Goal: Obtain resource: Obtain resource

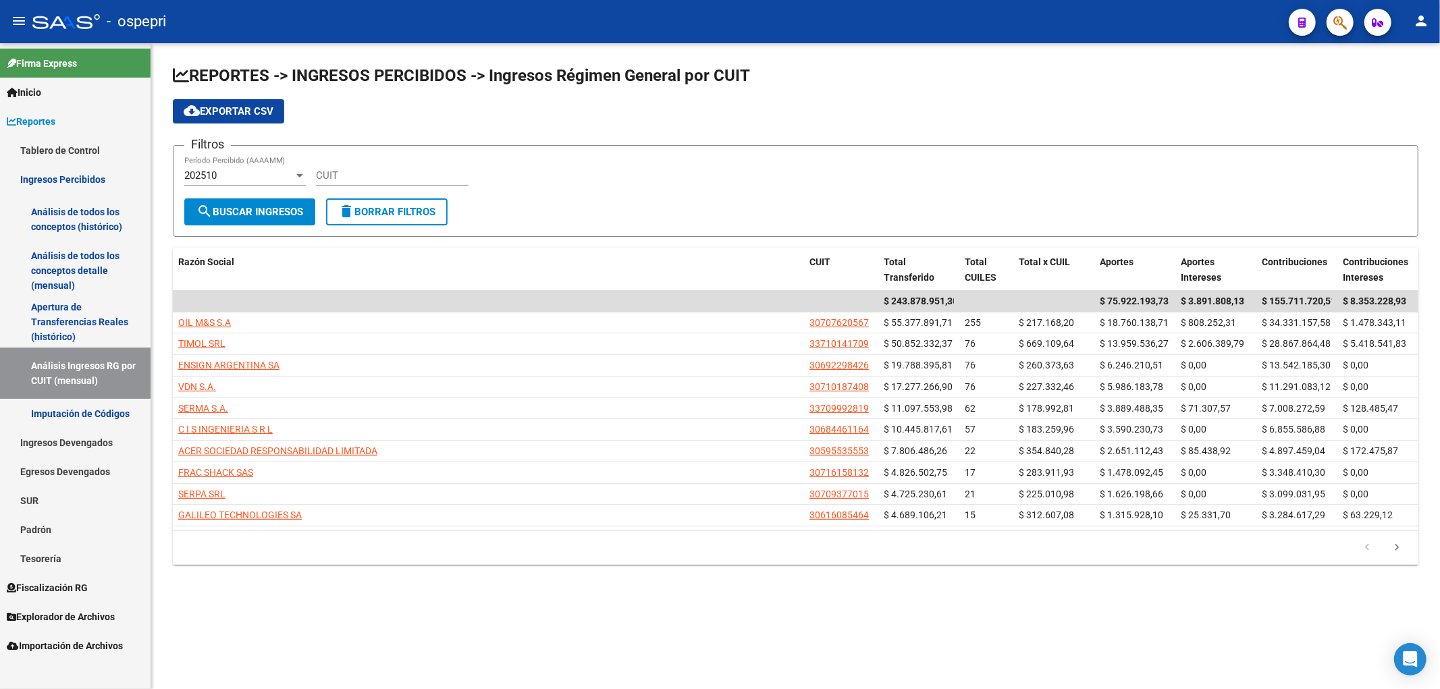
click at [1183, 126] on app-list-header "REPORTES -> INGRESOS PERCIBIDOS -> Ingresos Régimen General por CUIT cloud_down…" at bounding box center [795, 151] width 1245 height 172
click at [421, 171] on input "CUIT" at bounding box center [392, 175] width 153 height 12
paste input "30-71044760-4"
type input "30-71044760-4"
click at [283, 174] on div "202510" at bounding box center [238, 175] width 109 height 12
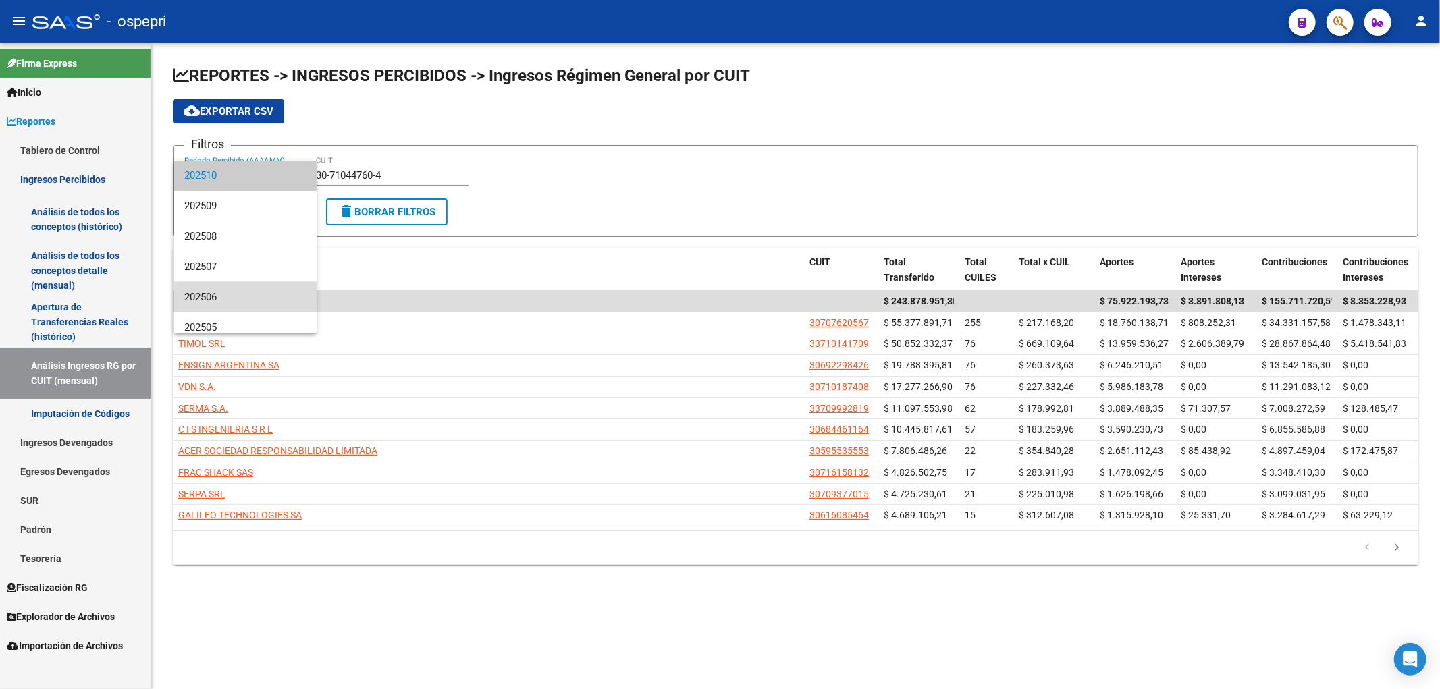
click at [261, 309] on span "202506" at bounding box center [244, 297] width 121 height 30
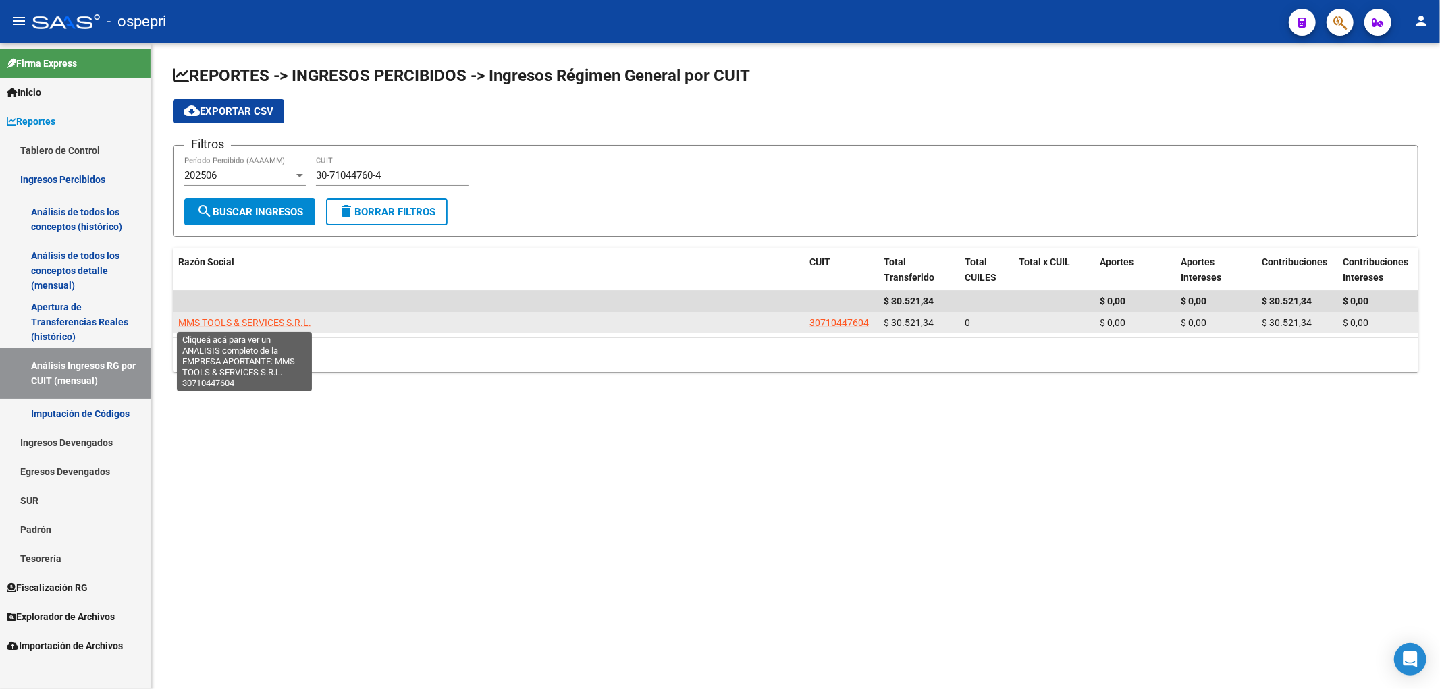
click at [248, 322] on span "MMS TOOLS & SERVICES S.R.L." at bounding box center [244, 322] width 133 height 11
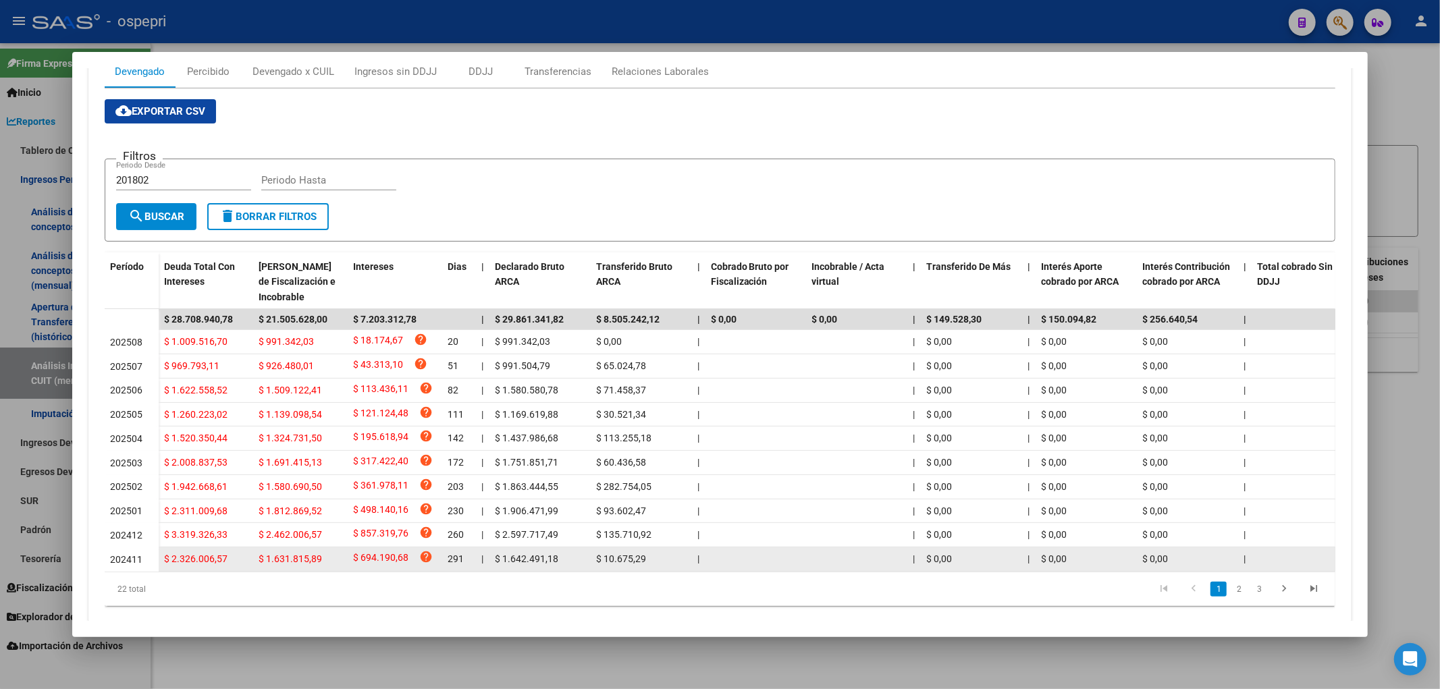
scroll to position [238, 0]
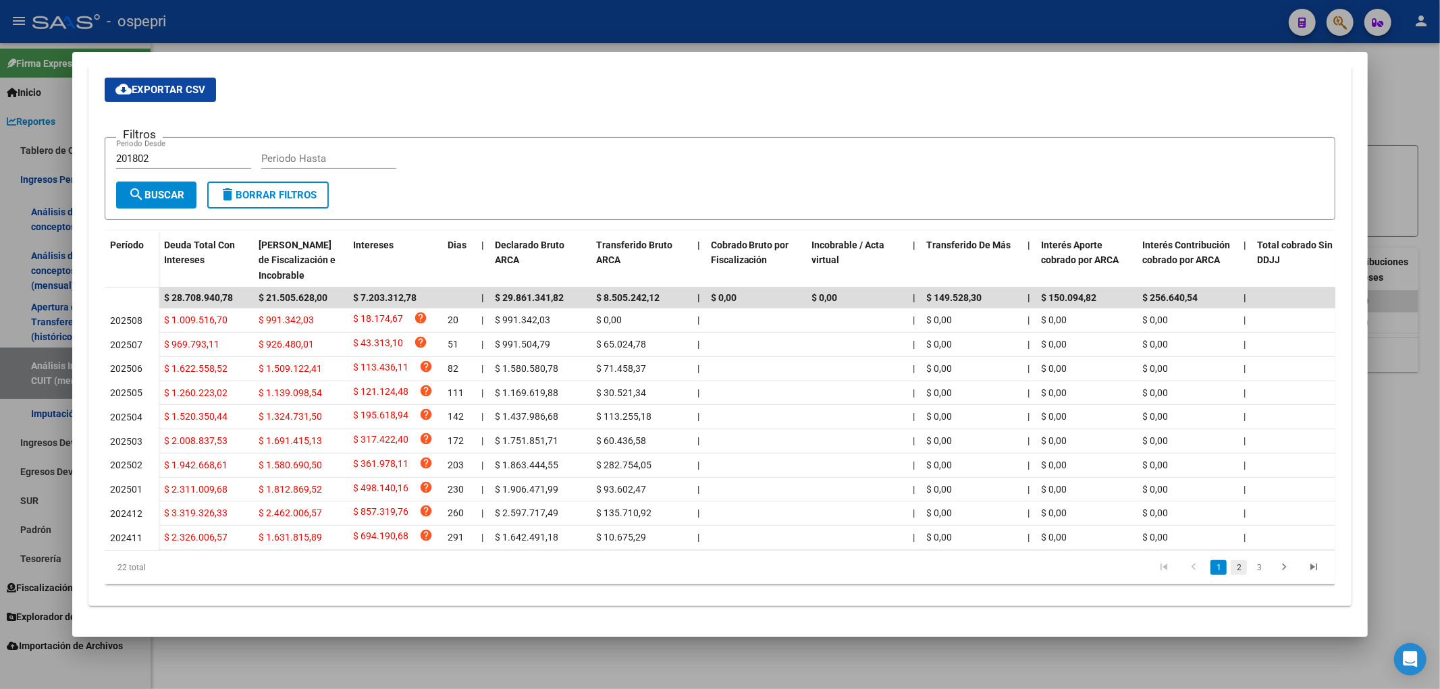
click at [1230, 570] on link "2" at bounding box center [1238, 567] width 16 height 15
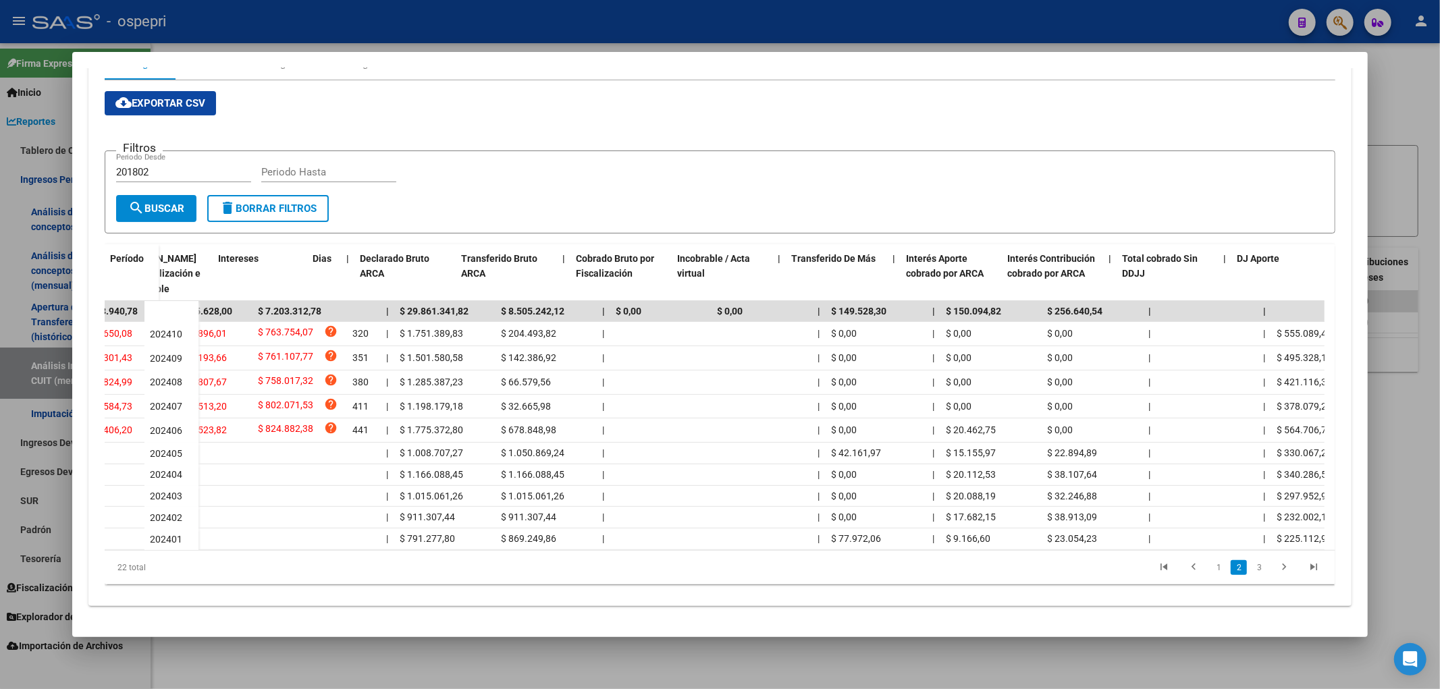
scroll to position [0, 0]
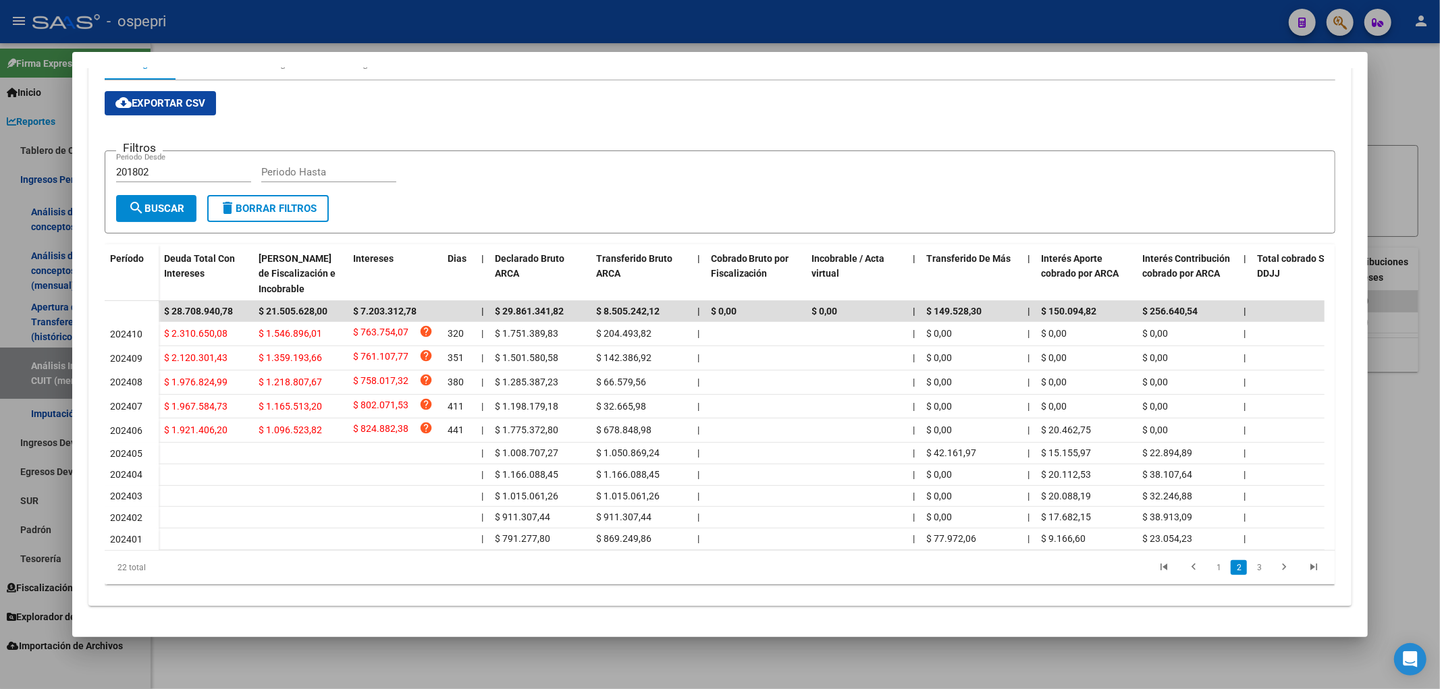
click at [164, 202] on button "search Buscar" at bounding box center [156, 208] width 80 height 27
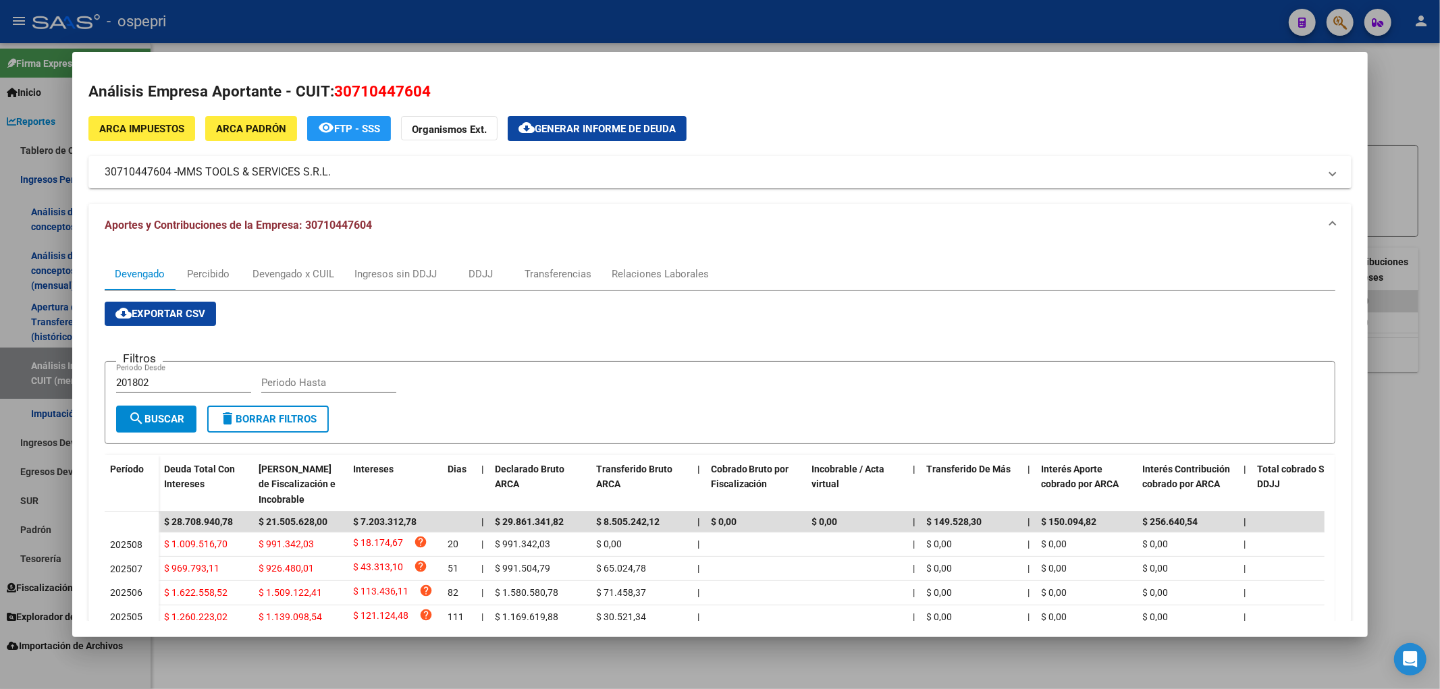
click at [558, 134] on span "Generar informe de deuda" at bounding box center [605, 129] width 141 height 12
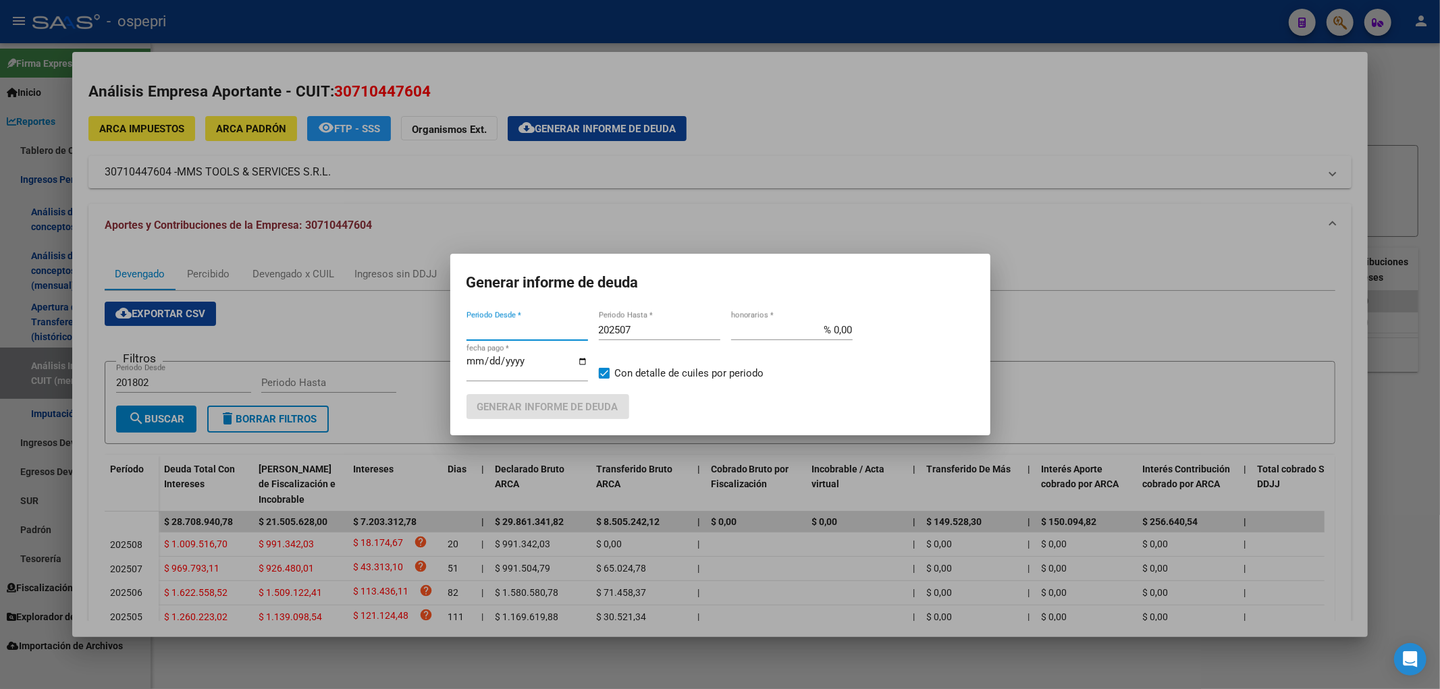
type input "201802"
click at [582, 409] on span "Generar informe de deuda" at bounding box center [547, 407] width 141 height 12
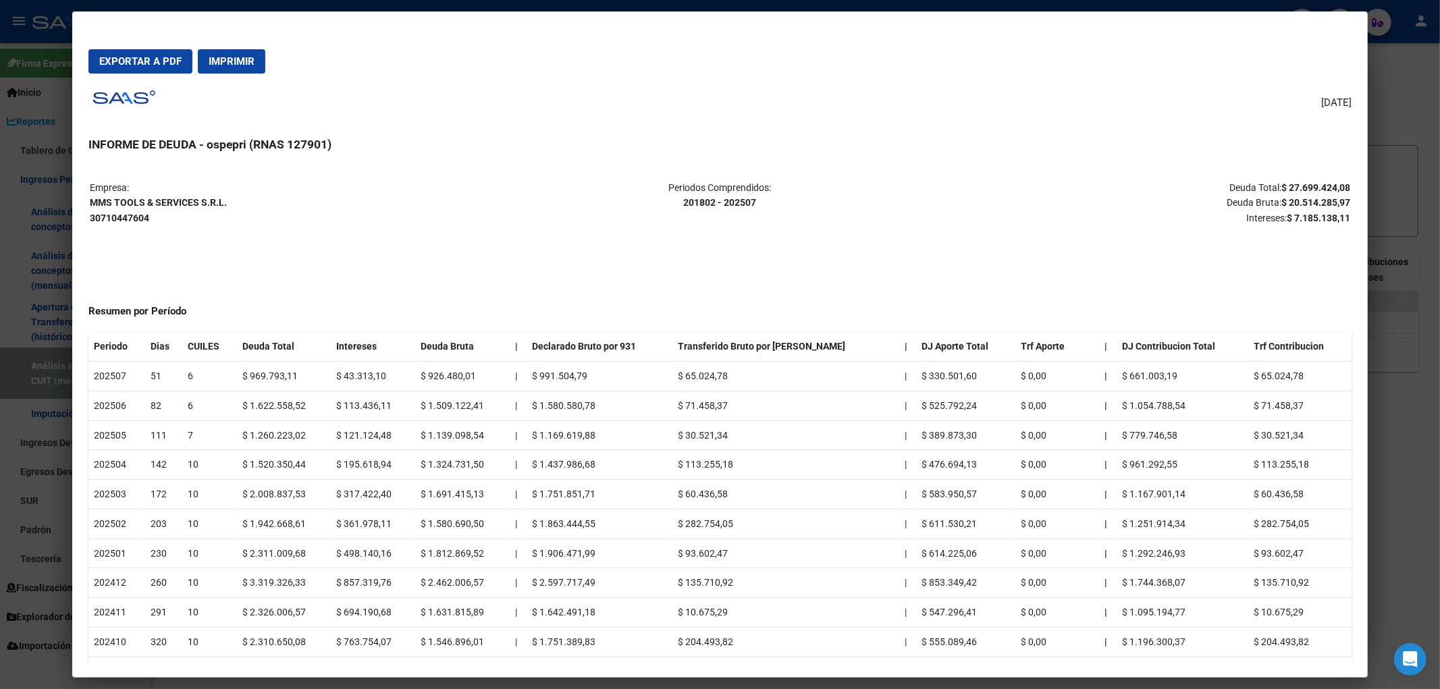
click at [1391, 113] on div at bounding box center [720, 344] width 1440 height 689
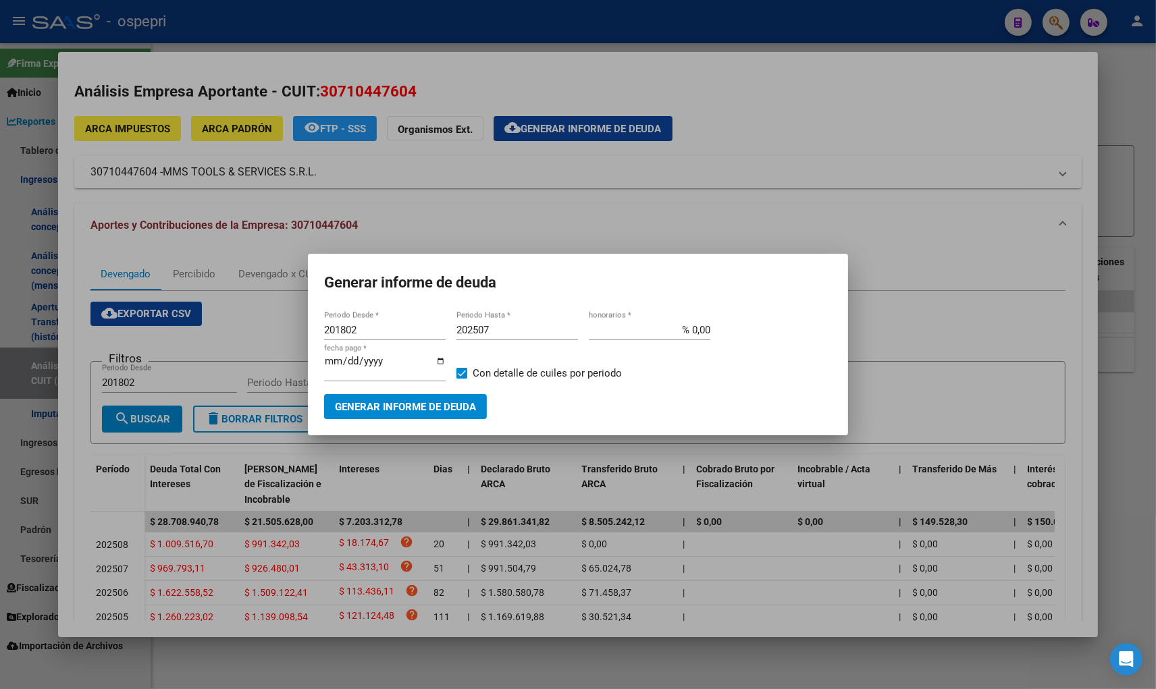
click at [389, 361] on input "[DATE]" at bounding box center [384, 367] width 121 height 22
type input "[DATE]"
click at [424, 408] on span "Generar informe de deuda" at bounding box center [405, 407] width 141 height 12
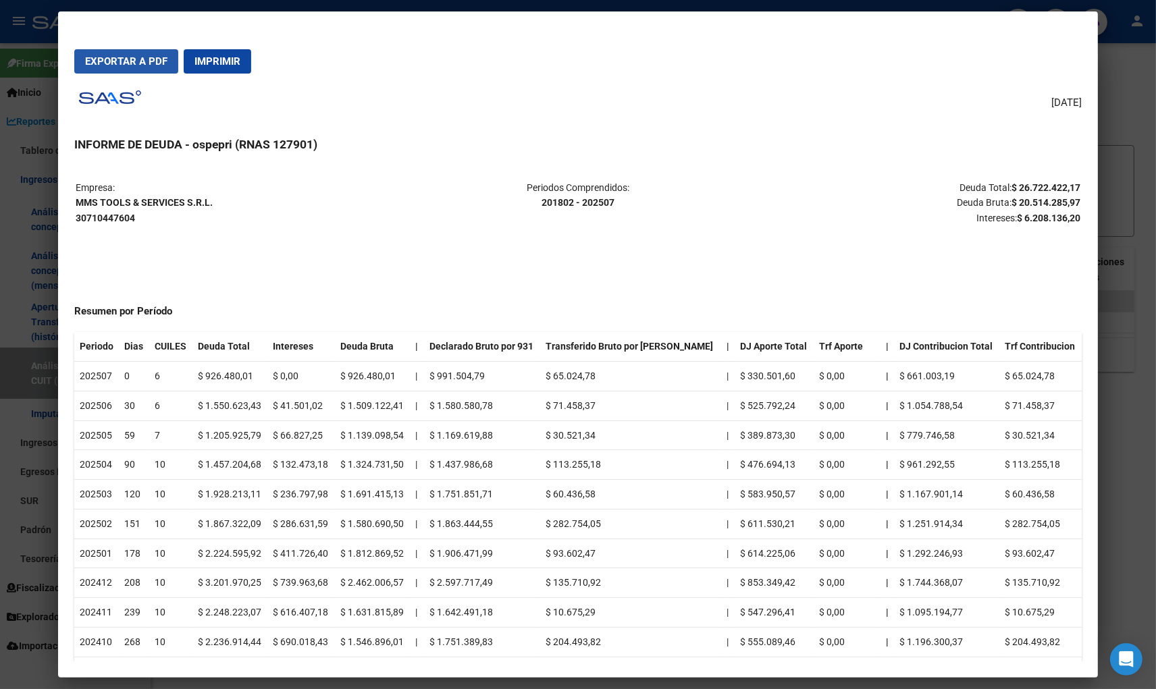
click at [150, 70] on button "Exportar a PDF" at bounding box center [126, 61] width 104 height 24
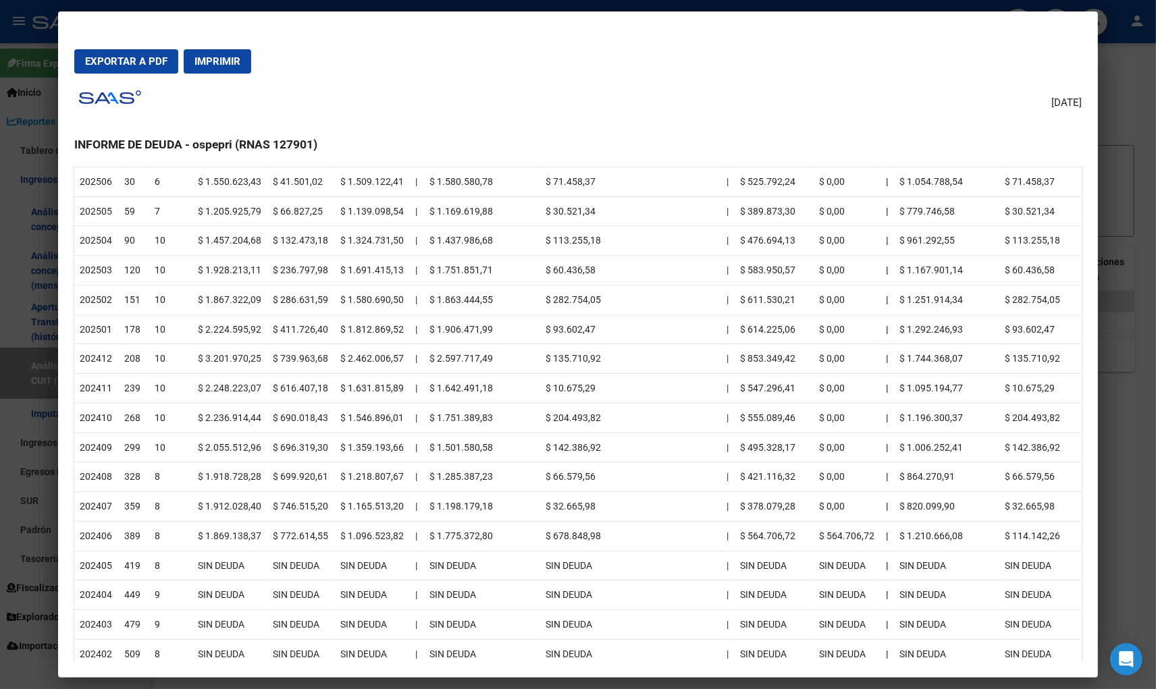
scroll to position [225, 0]
click at [1125, 109] on div at bounding box center [578, 344] width 1156 height 689
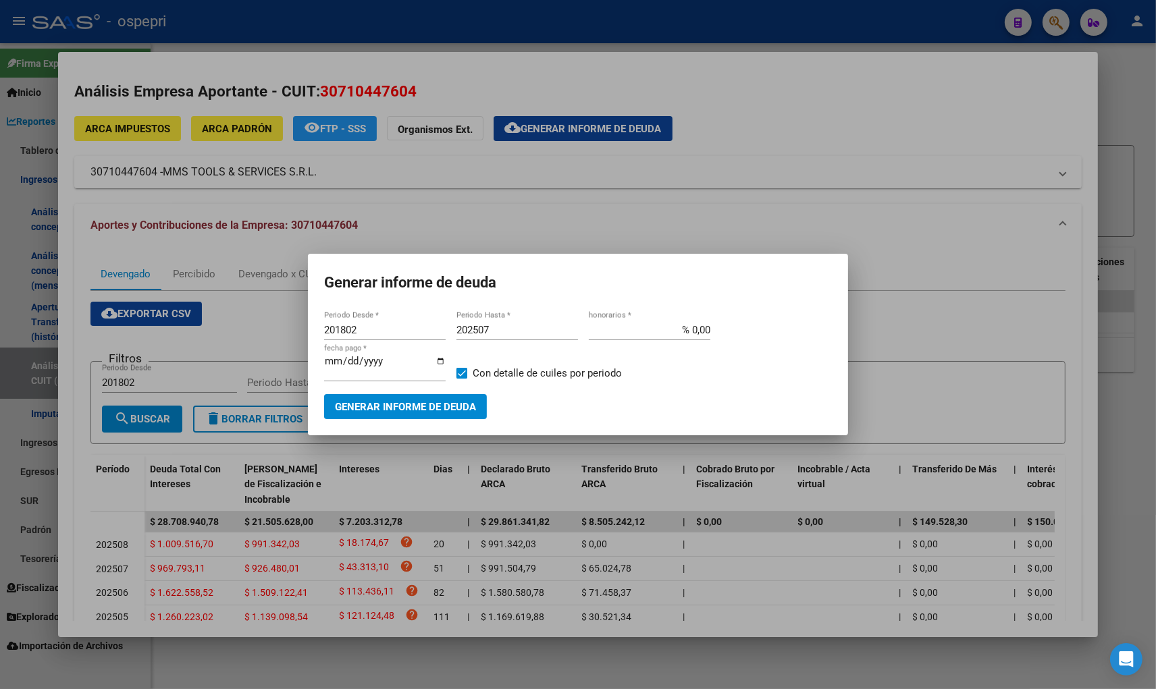
click at [515, 322] on div "202507 Periodo Hasta *" at bounding box center [516, 330] width 121 height 20
click at [508, 335] on input "202507" at bounding box center [516, 330] width 121 height 12
type input "202509"
click at [464, 396] on button "Generar informe de deuda" at bounding box center [405, 406] width 163 height 25
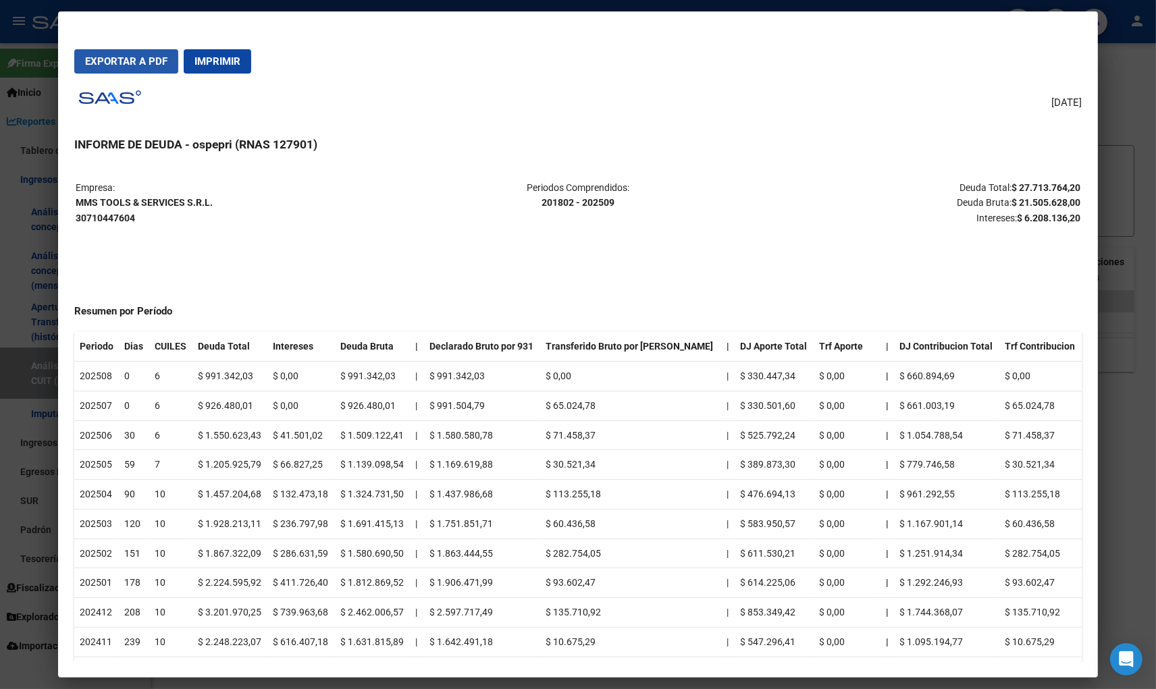
click at [146, 57] on span "Exportar a PDF" at bounding box center [126, 61] width 82 height 12
